Goal: Task Accomplishment & Management: Use online tool/utility

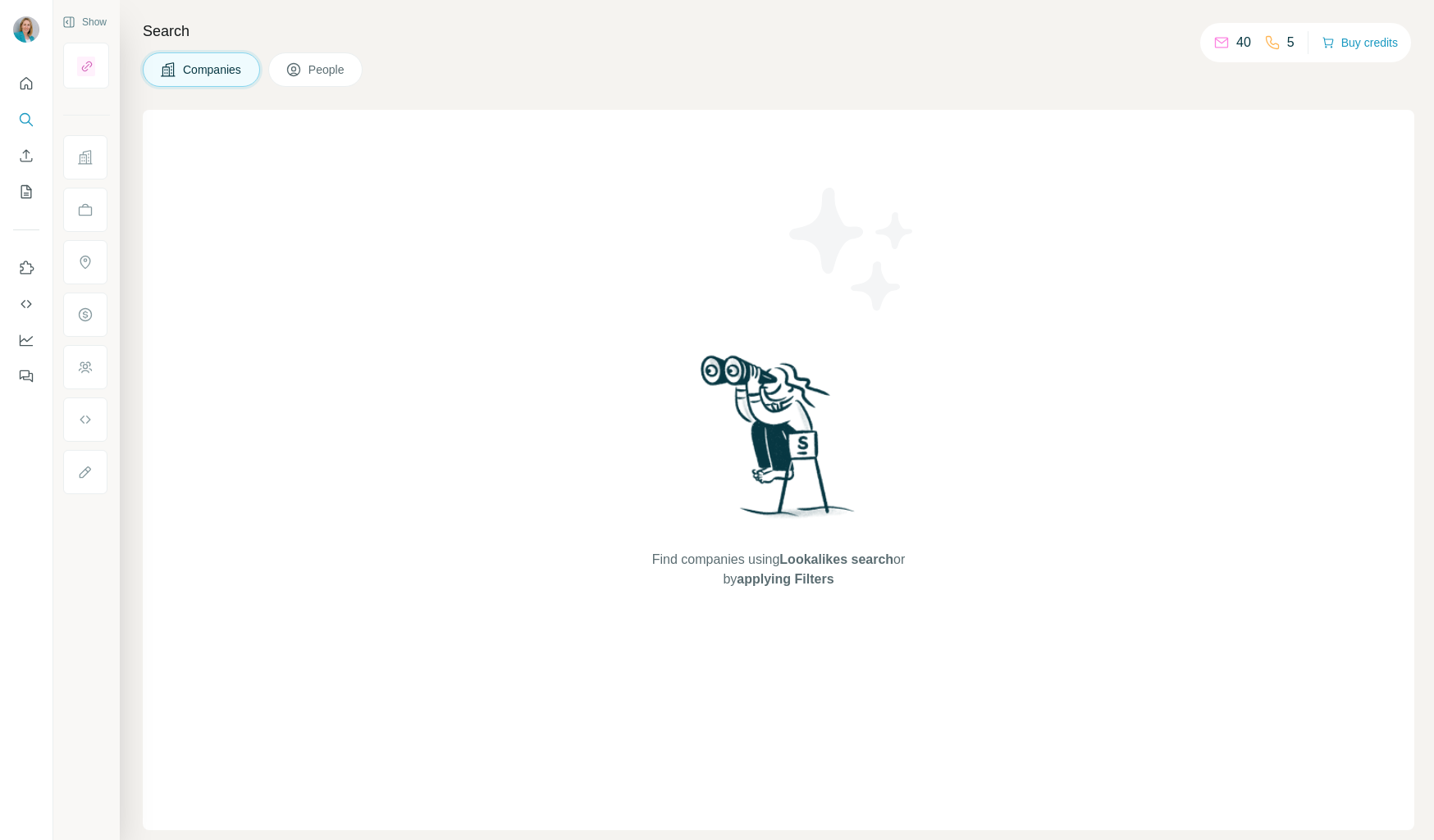
click at [665, 216] on div "Find companies using Lookalikes search or by applying Filters" at bounding box center [778, 470] width 295 height 721
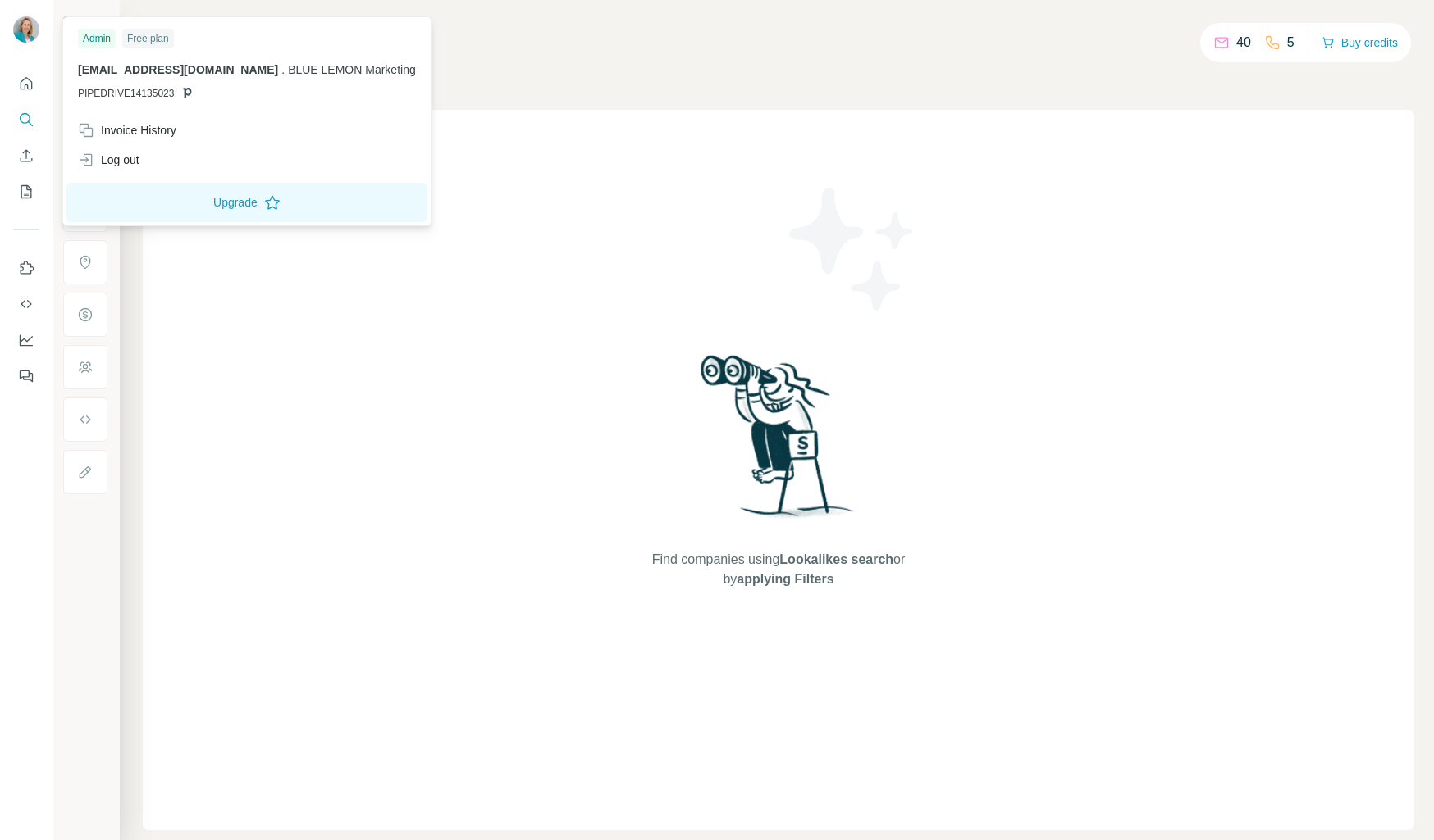
click at [40, 35] on div at bounding box center [28, 32] width 47 height 54
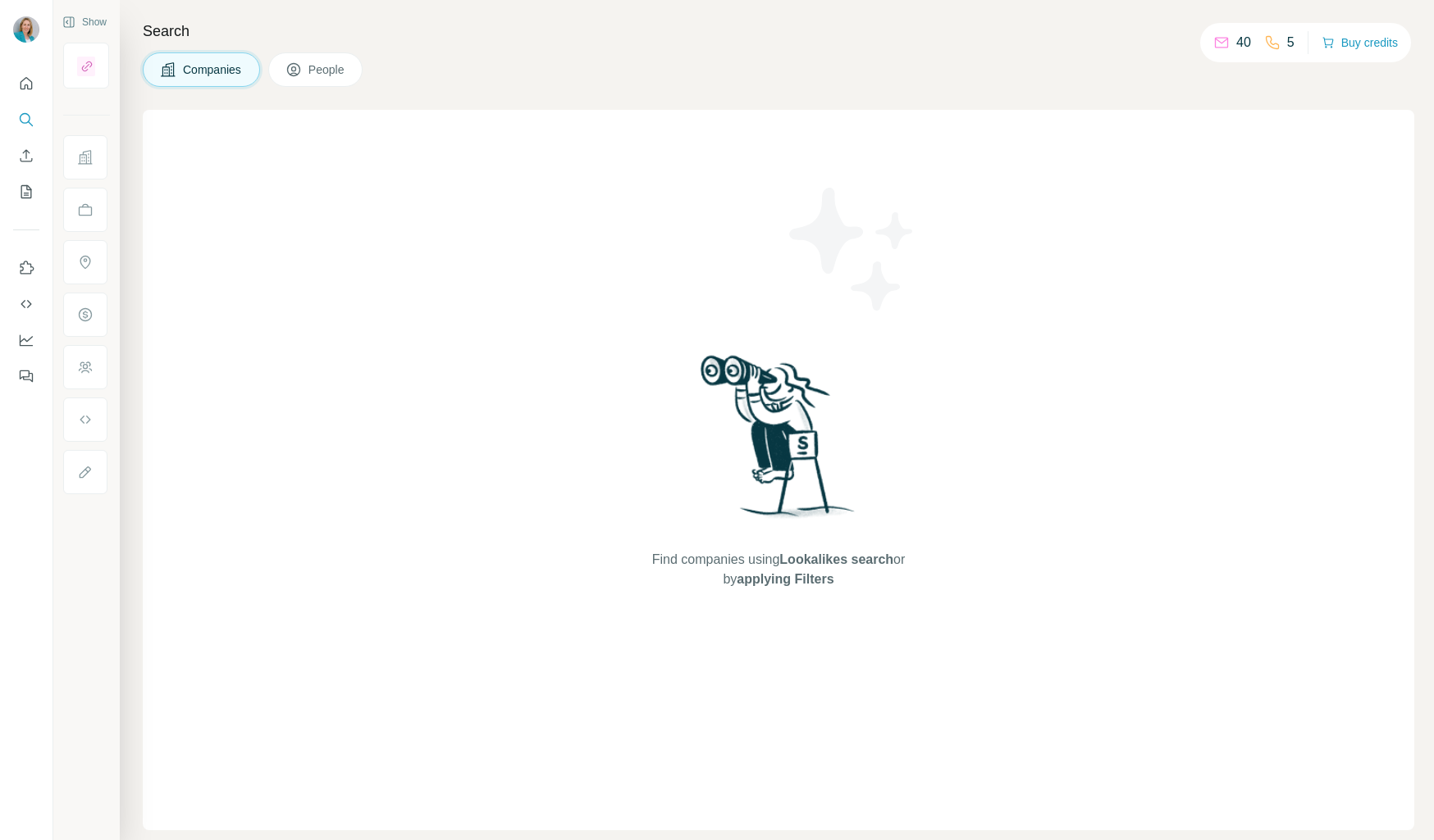
click at [40, 35] on div at bounding box center [28, 32] width 47 height 54
click at [25, 30] on img at bounding box center [26, 29] width 26 height 26
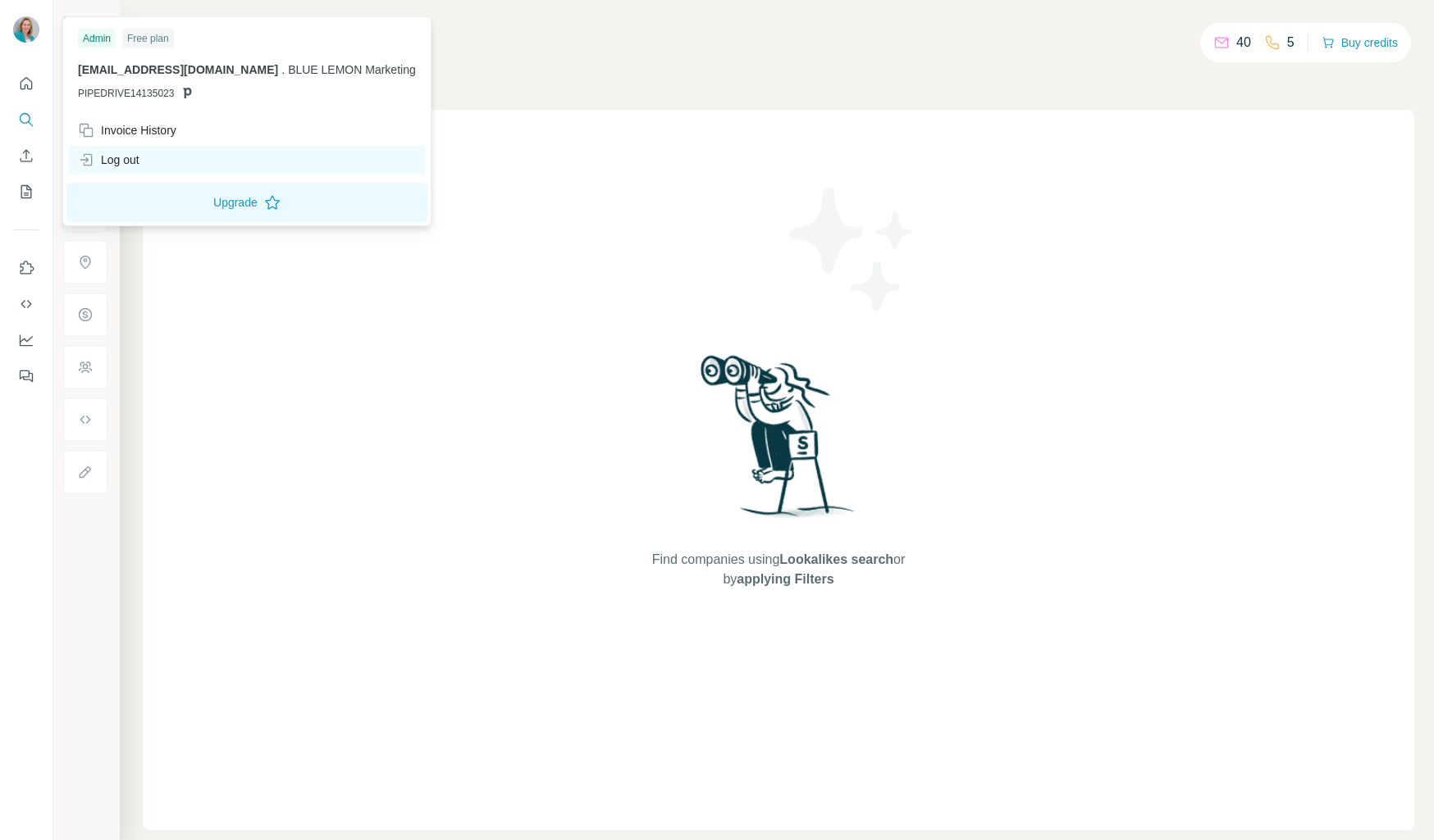
click at [94, 159] on div "Log out" at bounding box center [108, 160] width 62 height 16
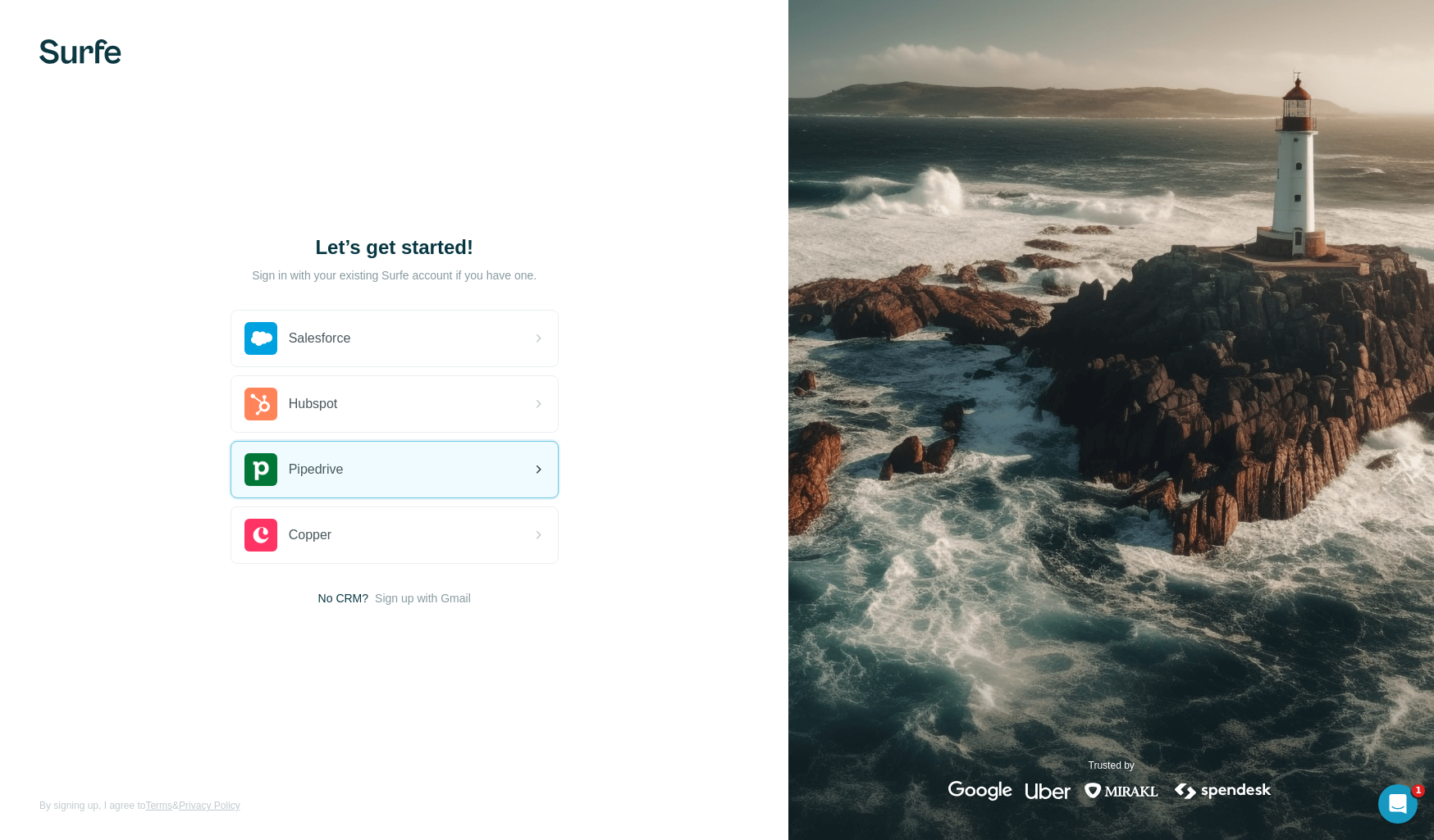
click at [287, 466] on div "Pipedrive" at bounding box center [293, 470] width 100 height 33
